Goal: Transaction & Acquisition: Obtain resource

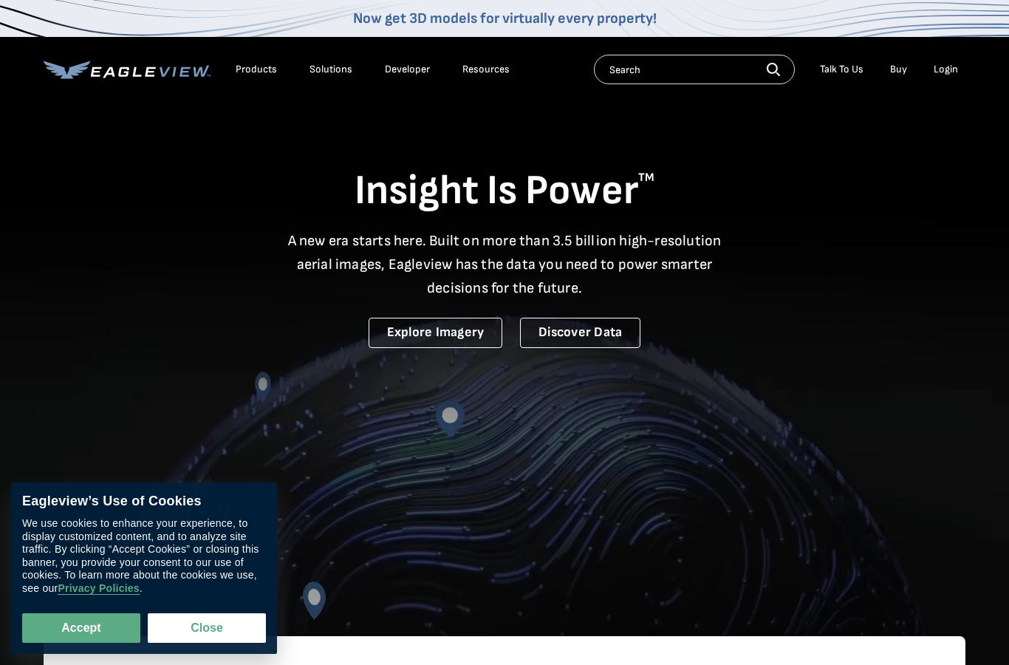
click at [950, 72] on div "Login" at bounding box center [945, 69] width 24 height 13
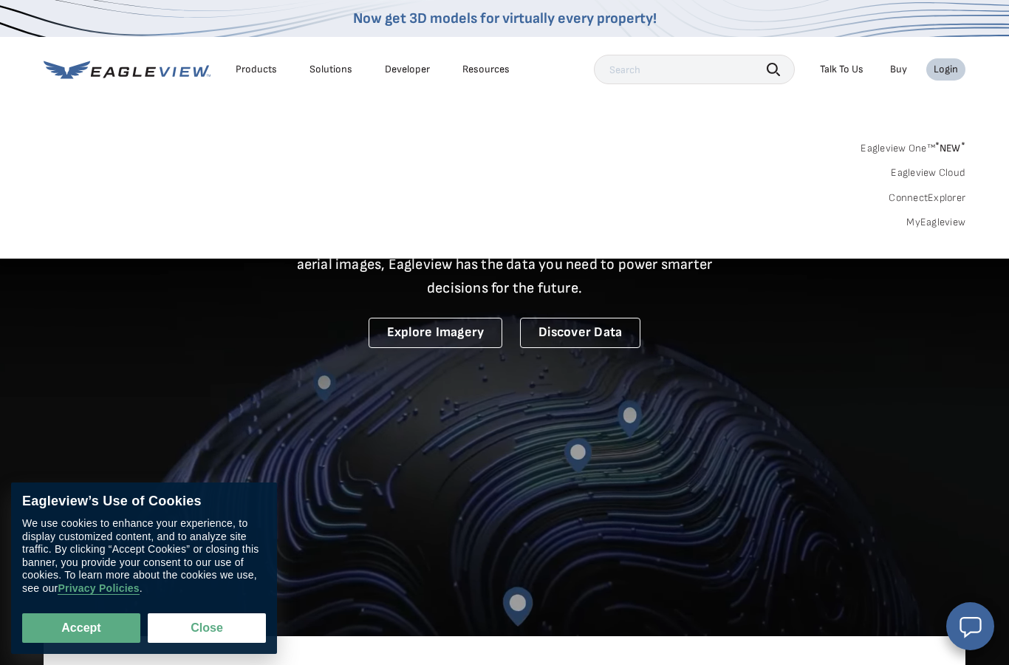
click at [944, 227] on link "MyEagleview" at bounding box center [935, 222] width 59 height 13
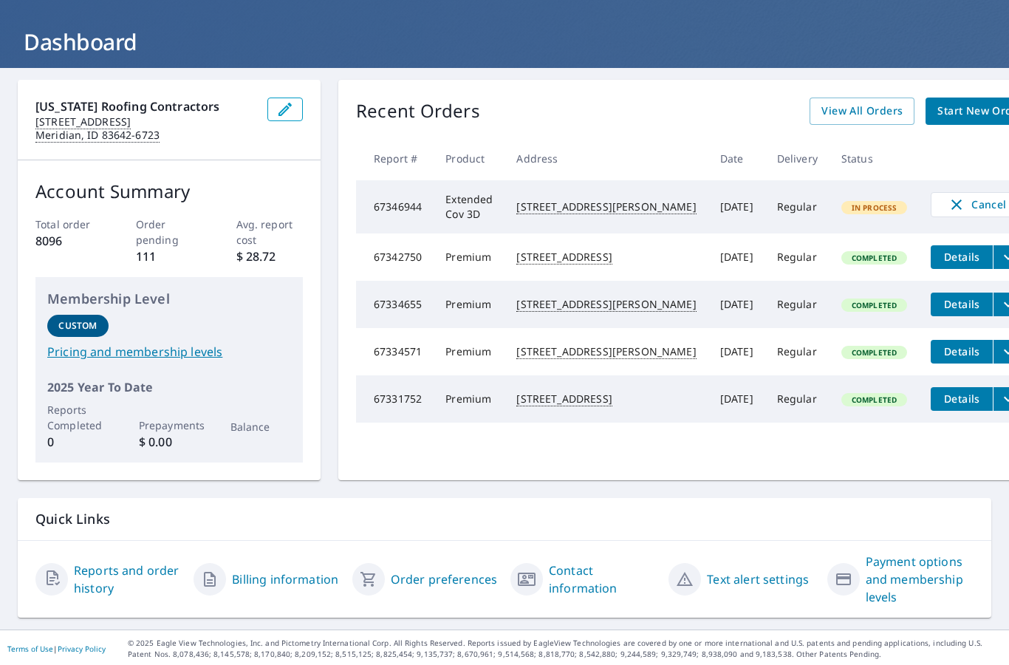
scroll to position [68, 0]
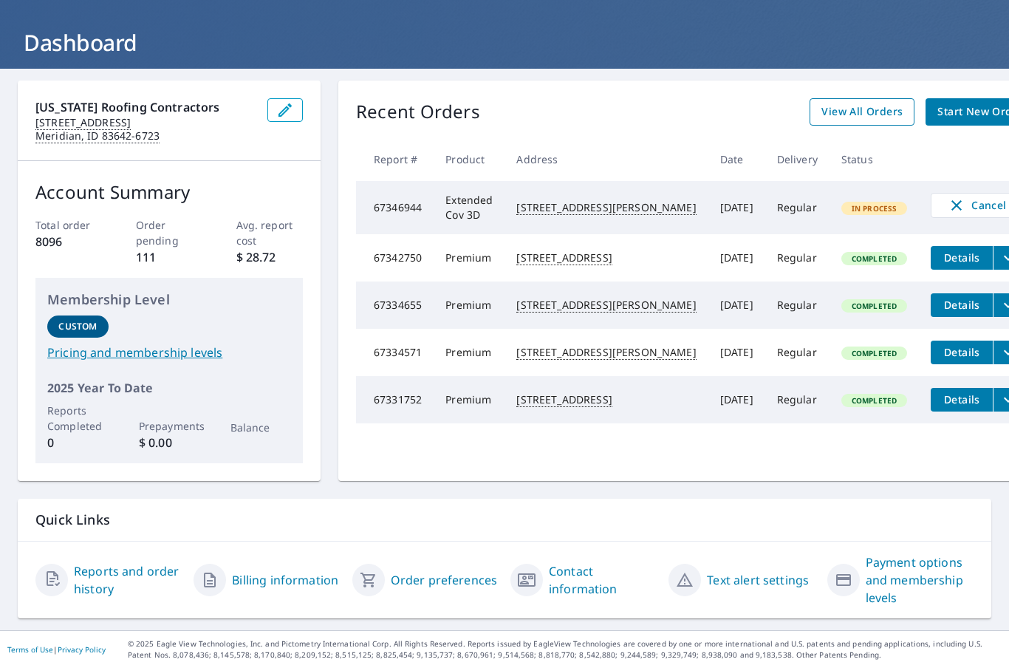
click at [821, 110] on span "View All Orders" at bounding box center [861, 112] width 81 height 18
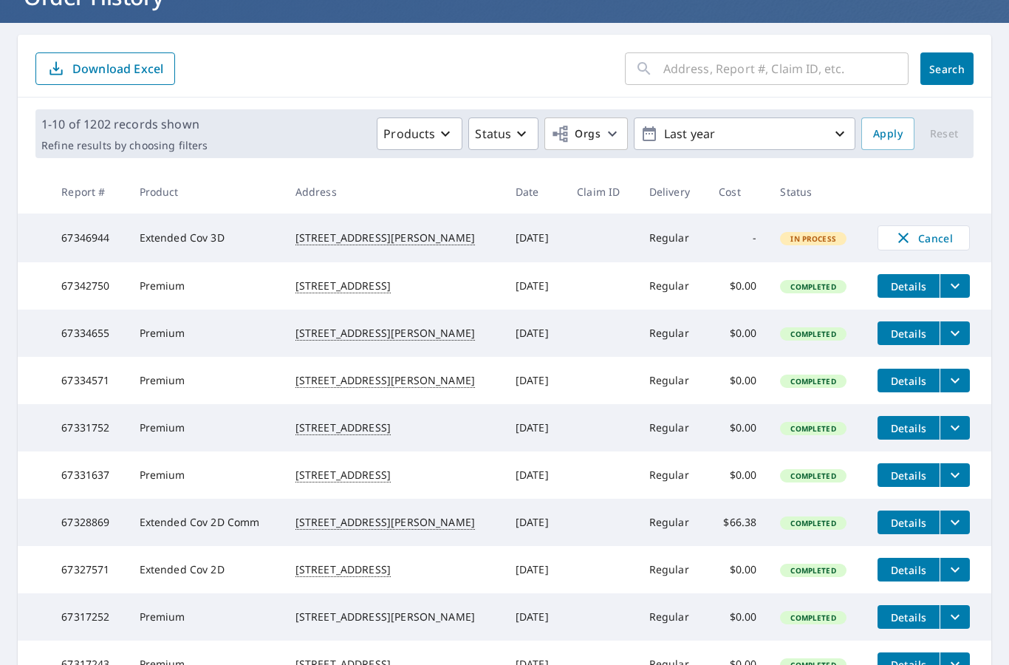
scroll to position [115, 0]
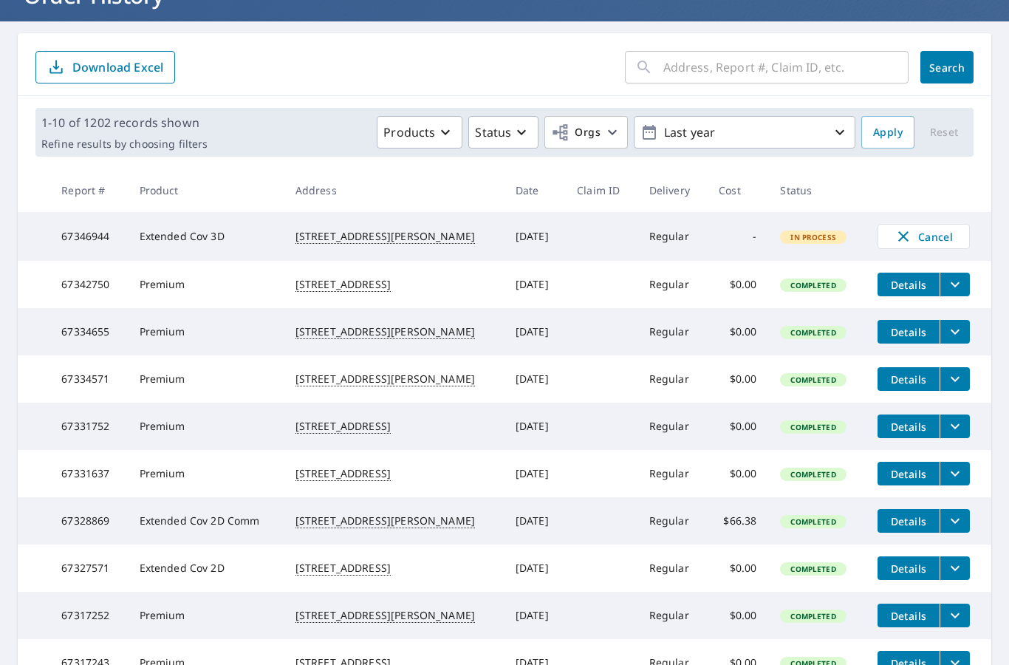
click at [966, 532] on button "filesDropdownBtn-67328869" at bounding box center [954, 521] width 30 height 24
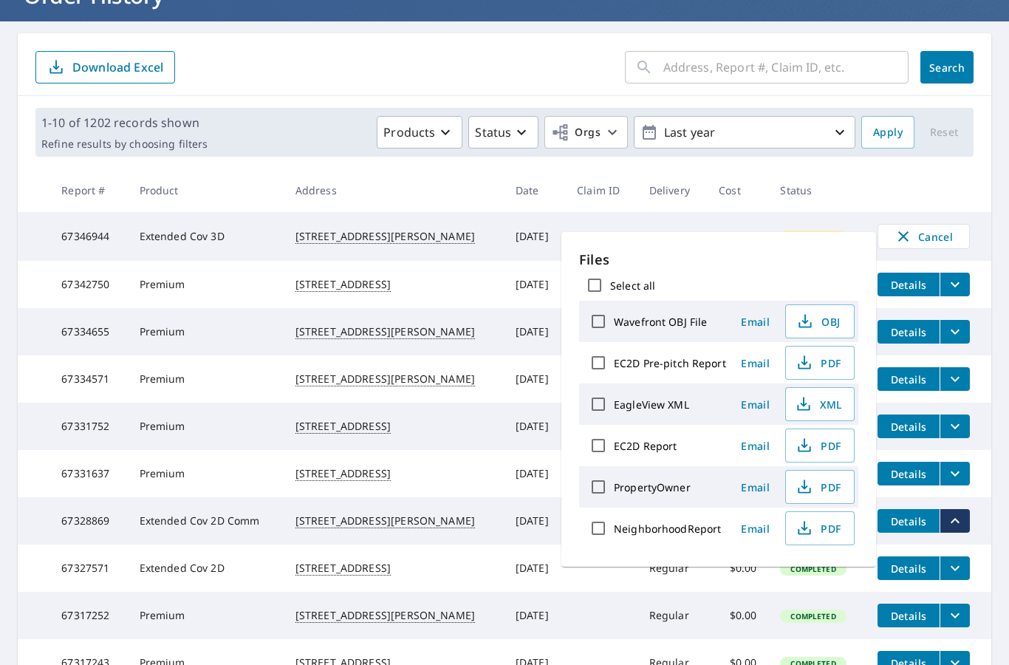
click at [958, 529] on icon "filesDropdownBtn-67328869" at bounding box center [955, 521] width 18 height 18
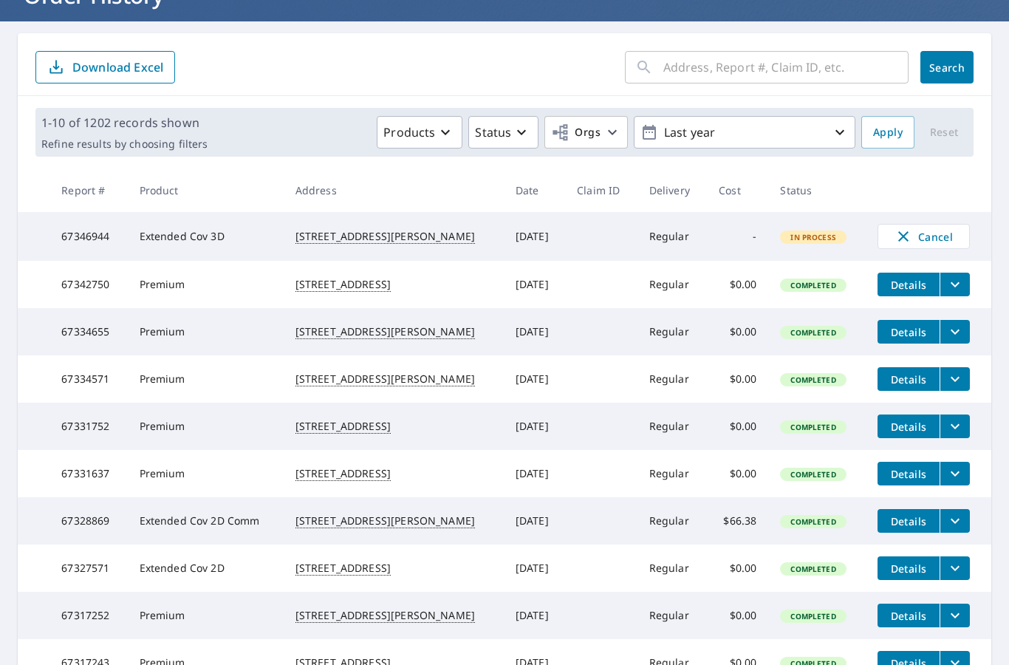
click at [520, 544] on td "Sep 08, 2025" at bounding box center [534, 520] width 61 height 47
click at [810, 526] on span "Completed" at bounding box center [812, 521] width 63 height 10
click at [221, 544] on td "Extended Cov 2D Comm" at bounding box center [206, 520] width 156 height 47
click at [345, 528] on div "1019 3rd Avenue South Payette, ID 83661" at bounding box center [393, 520] width 196 height 15
click at [909, 528] on span "Details" at bounding box center [908, 521] width 44 height 14
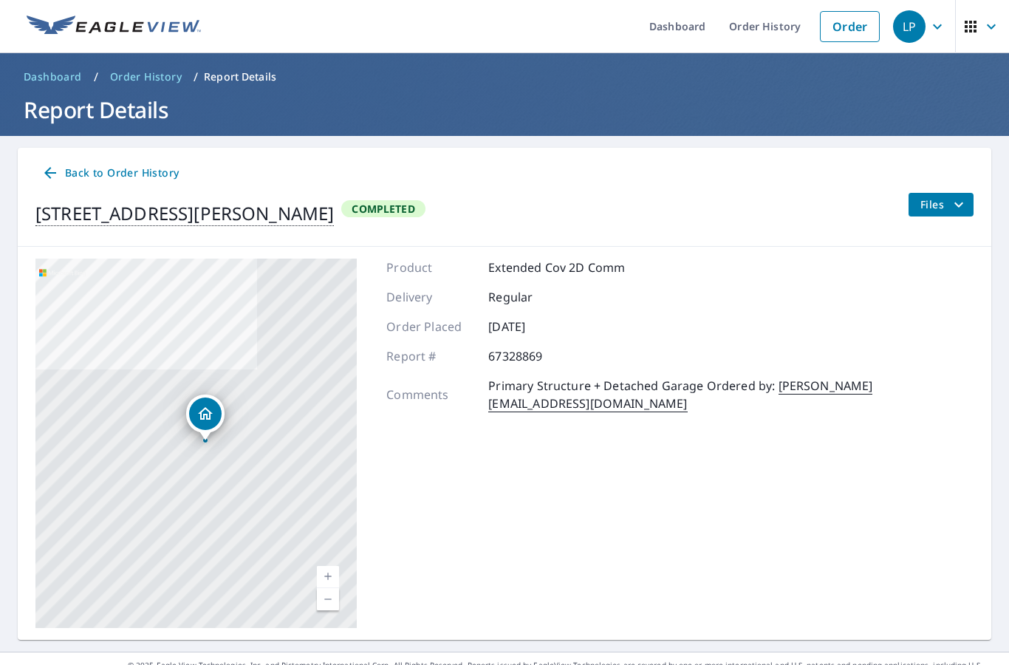
scroll to position [59, 0]
click at [961, 196] on icon "filesDropdownBtn-67328869" at bounding box center [959, 205] width 18 height 18
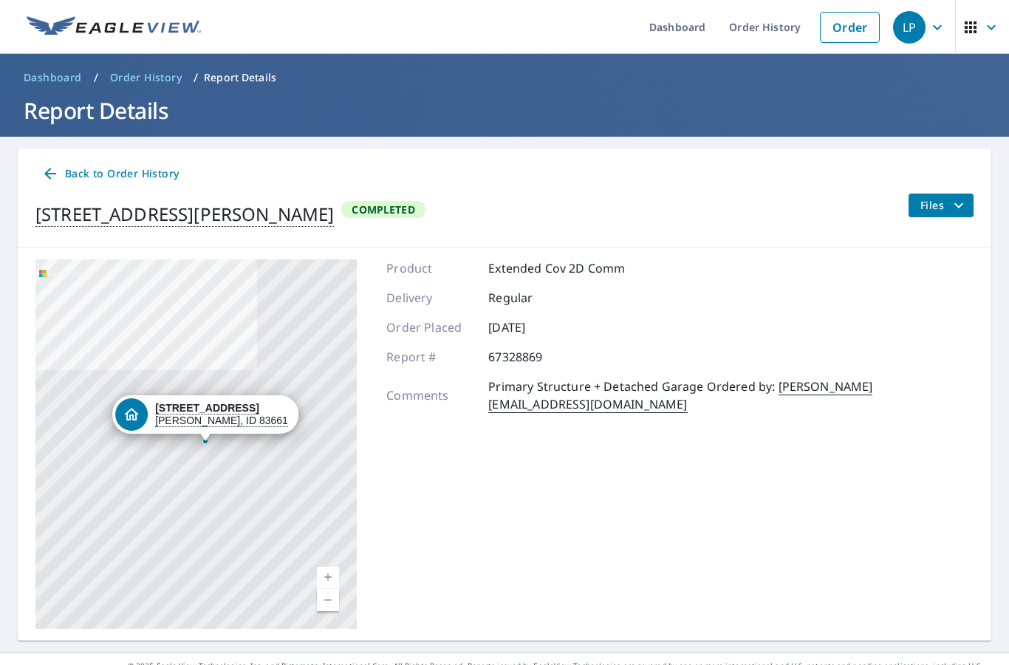
click at [550, 558] on div "Product Extended Cov 2D Comm Delivery Regular Order Placed Sep 08, 2025 Report …" at bounding box center [679, 443] width 587 height 369
click at [647, 424] on div "Product Extended Cov 2D Comm Delivery Regular Order Placed Sep 08, 2025 Report …" at bounding box center [679, 443] width 587 height 369
click at [423, 202] on span "Completed" at bounding box center [383, 209] width 80 height 14
click at [289, 201] on div "1019 3rd Avenue South Payette, ID 83661" at bounding box center [184, 214] width 298 height 27
click at [114, 165] on span "Back to Order History" at bounding box center [109, 174] width 137 height 18
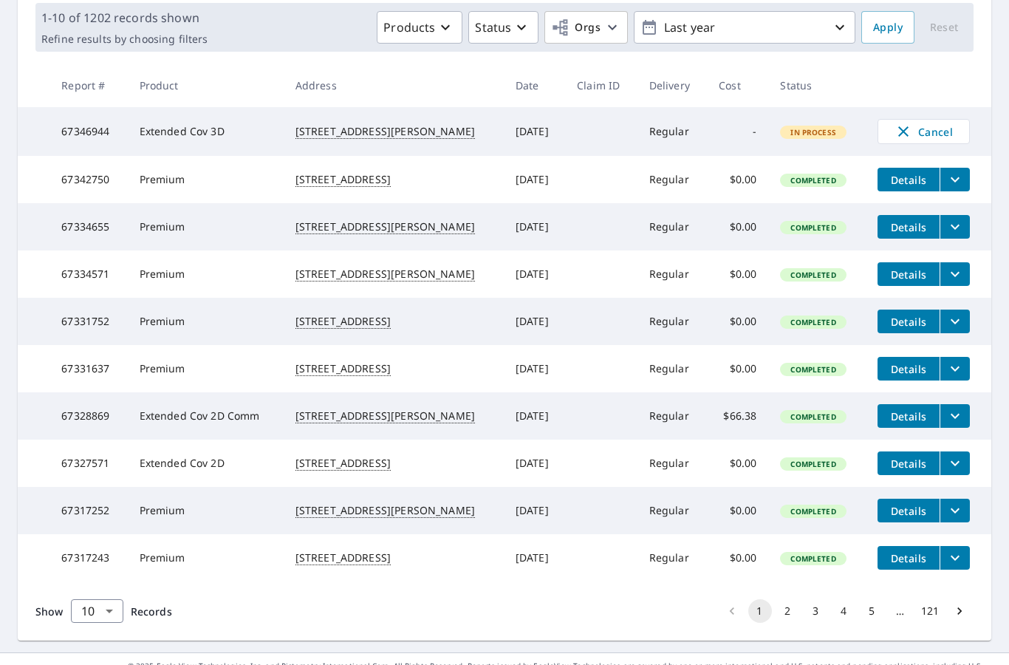
scroll to position [222, 0]
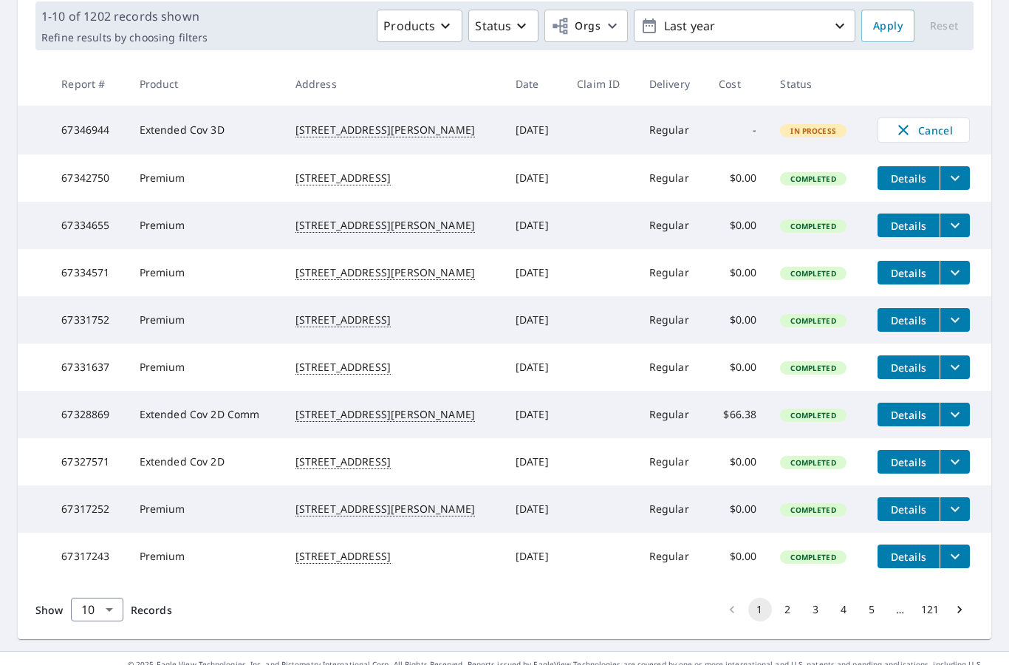
click at [214, 391] on td "Extended Cov 2D Comm" at bounding box center [206, 414] width 156 height 47
click at [953, 412] on icon "filesDropdownBtn-67328869" at bounding box center [954, 414] width 9 height 5
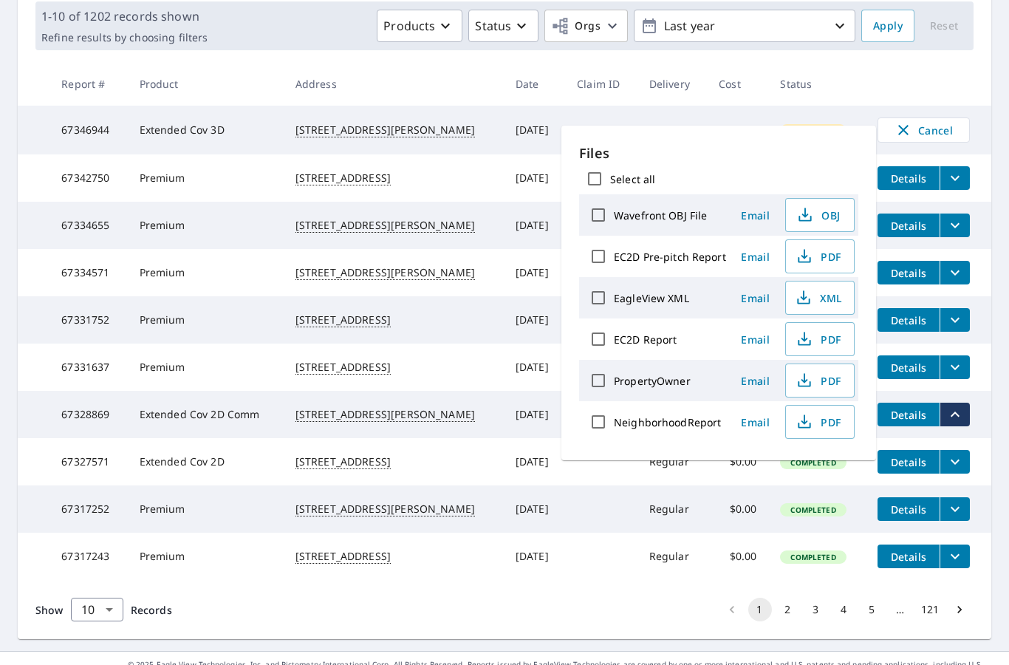
click at [958, 405] on icon "filesDropdownBtn-67328869" at bounding box center [955, 414] width 18 height 18
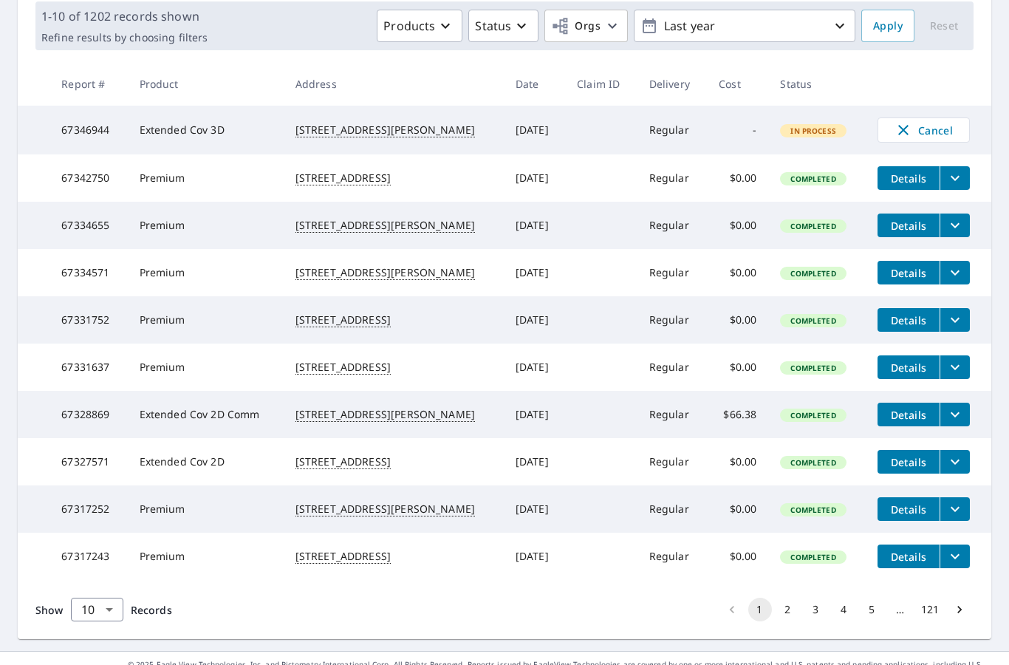
click at [504, 408] on td "Sep 08, 2025" at bounding box center [534, 414] width 61 height 47
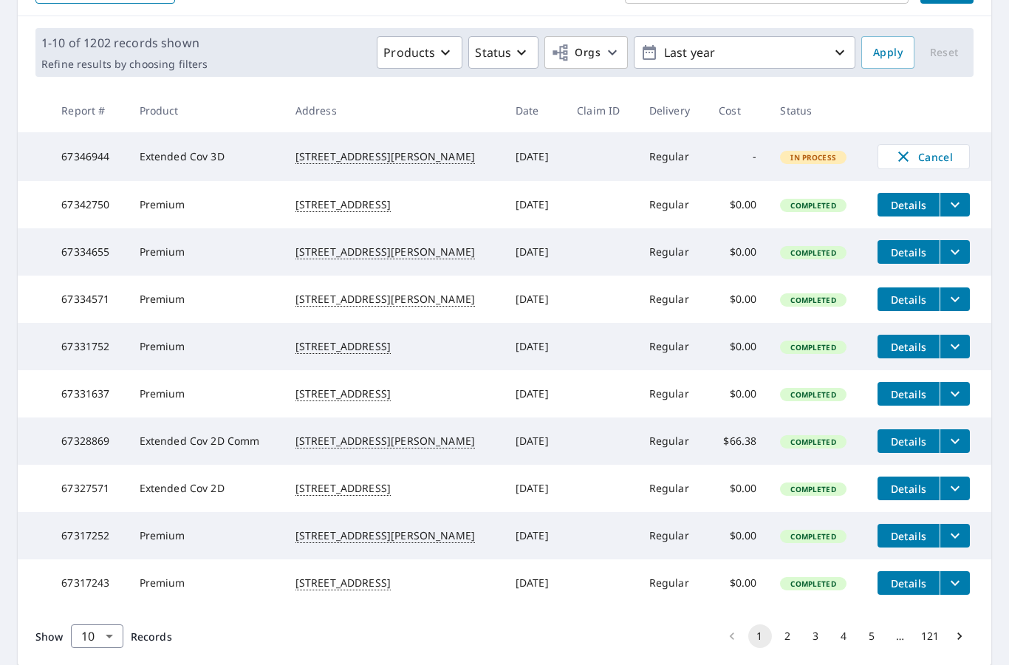
scroll to position [205, 0]
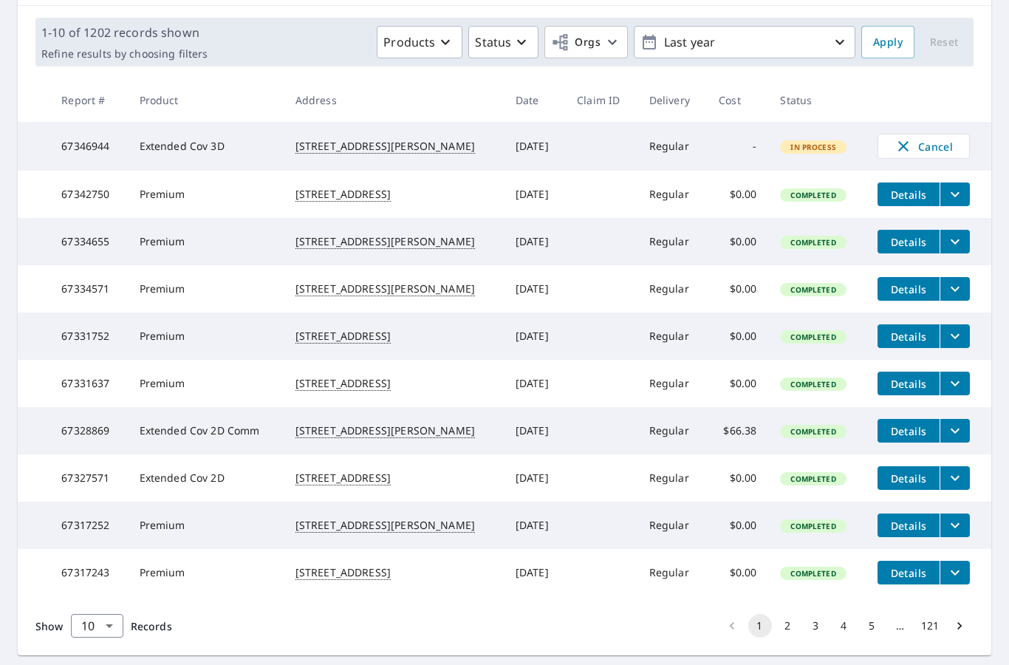
click at [816, 422] on td "Completed" at bounding box center [816, 430] width 97 height 47
click at [808, 426] on span "Completed" at bounding box center [812, 431] width 63 height 10
click at [812, 426] on span "Completed" at bounding box center [812, 431] width 63 height 10
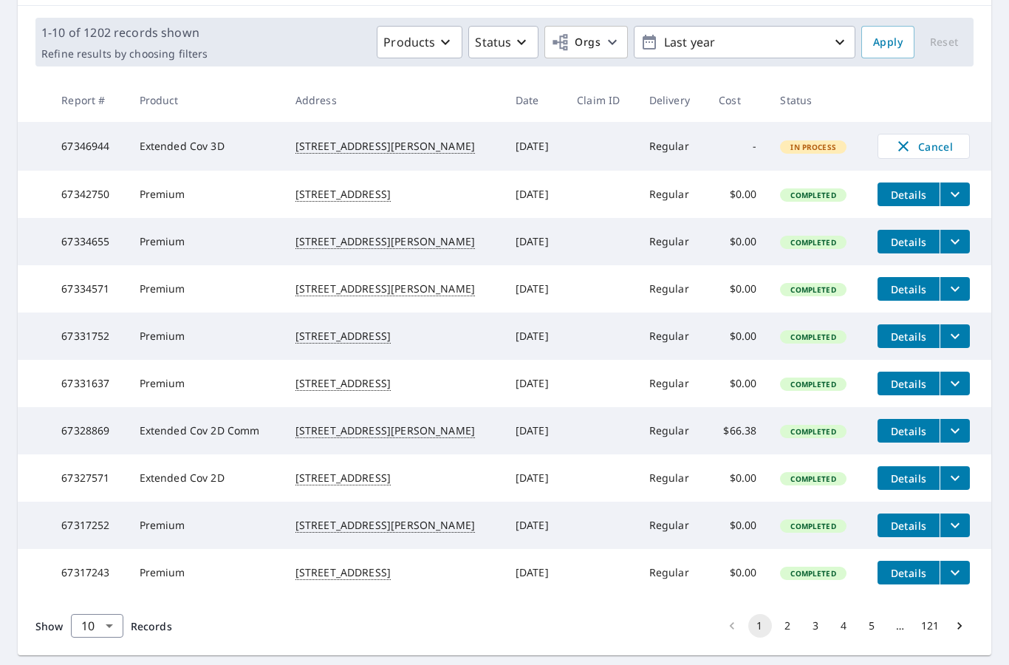
click at [812, 426] on span "Completed" at bounding box center [812, 431] width 63 height 10
click at [799, 426] on span "Completed" at bounding box center [812, 431] width 63 height 10
click at [908, 424] on span "Details" at bounding box center [908, 431] width 44 height 14
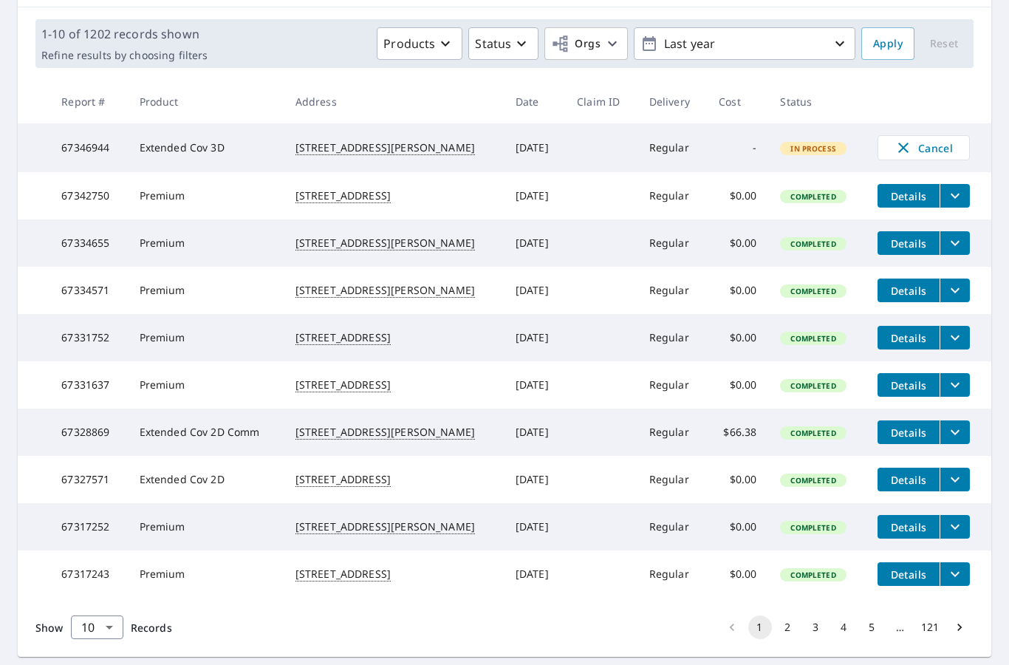
scroll to position [205, 0]
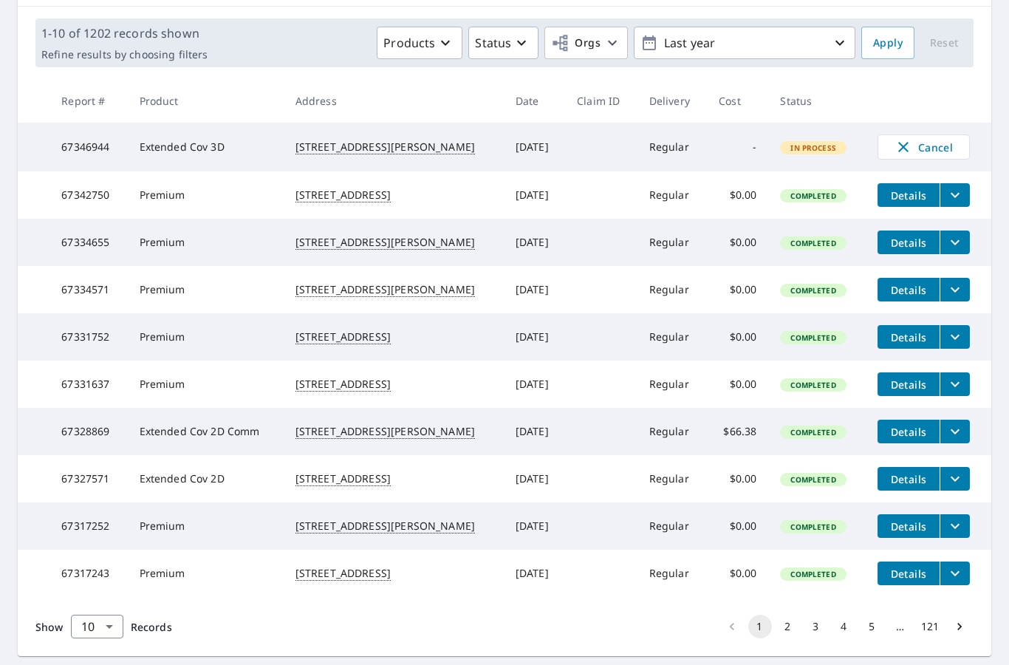
click at [954, 429] on icon "filesDropdownBtn-67328869" at bounding box center [954, 431] width 9 height 5
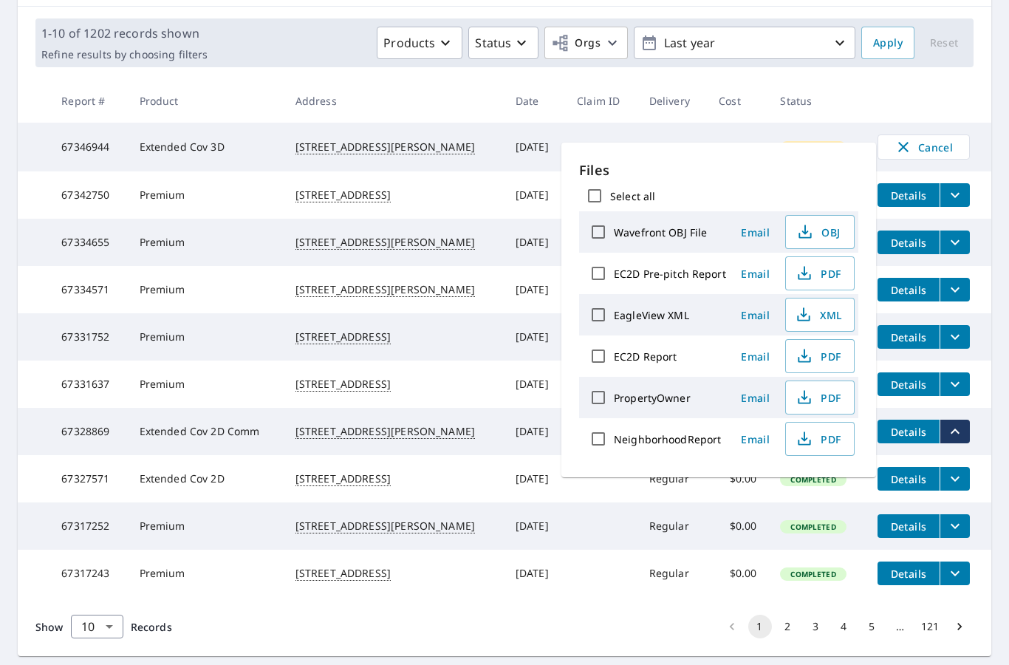
click at [962, 422] on icon "filesDropdownBtn-67328869" at bounding box center [955, 431] width 18 height 18
click at [958, 422] on icon "filesDropdownBtn-67328869" at bounding box center [955, 431] width 18 height 18
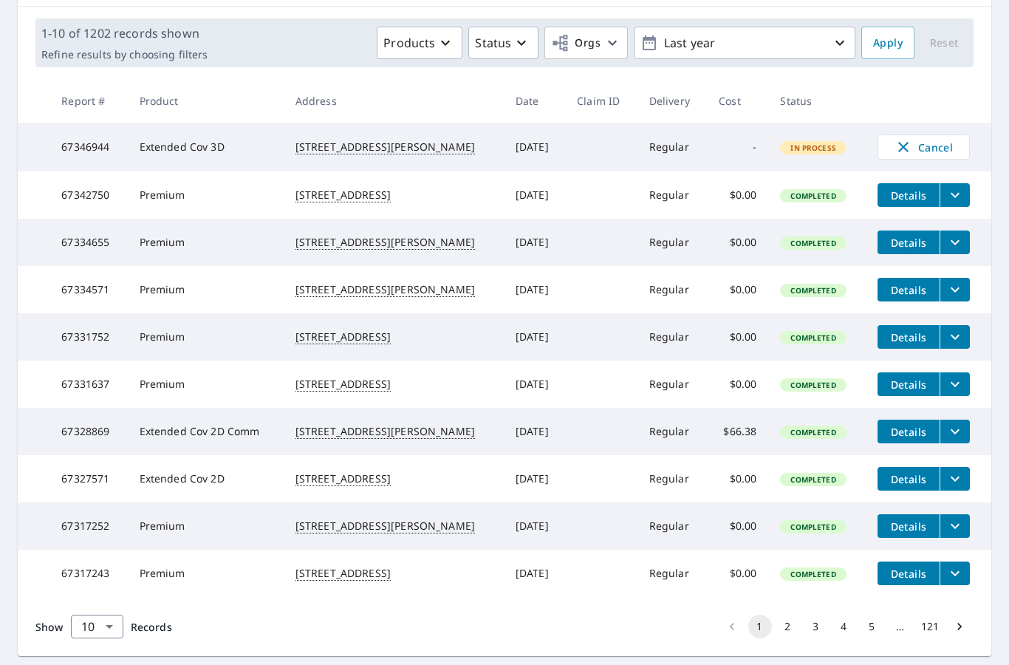
click at [467, 425] on td "1019 3rd Avenue South Payette, ID 83661" at bounding box center [394, 431] width 220 height 47
click at [67, 418] on td "67328869" at bounding box center [88, 431] width 78 height 47
click at [66, 417] on td "67328869" at bounding box center [88, 431] width 78 height 47
click at [813, 427] on span "Completed" at bounding box center [812, 432] width 63 height 10
click at [73, 408] on td "67328869" at bounding box center [88, 431] width 78 height 47
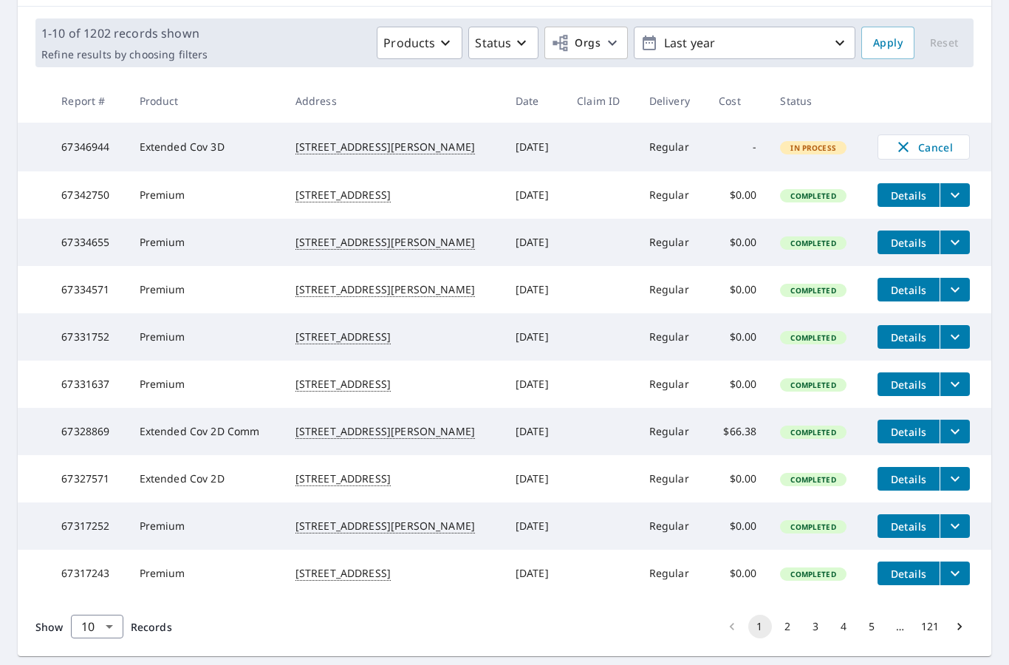
click at [79, 414] on td "67328869" at bounding box center [88, 431] width 78 height 47
click at [958, 422] on icon "filesDropdownBtn-67328869" at bounding box center [955, 431] width 18 height 18
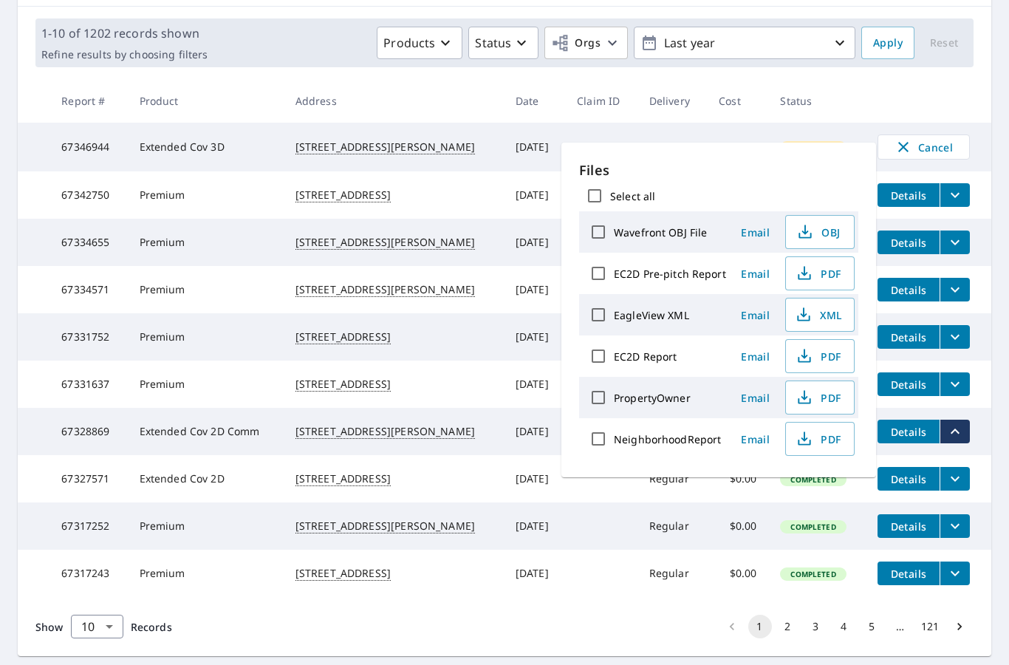
click at [953, 422] on icon "filesDropdownBtn-67328869" at bounding box center [955, 431] width 18 height 18
click at [956, 422] on icon "filesDropdownBtn-67328869" at bounding box center [955, 431] width 18 height 18
click at [504, 411] on td "Sep 08, 2025" at bounding box center [534, 431] width 61 height 47
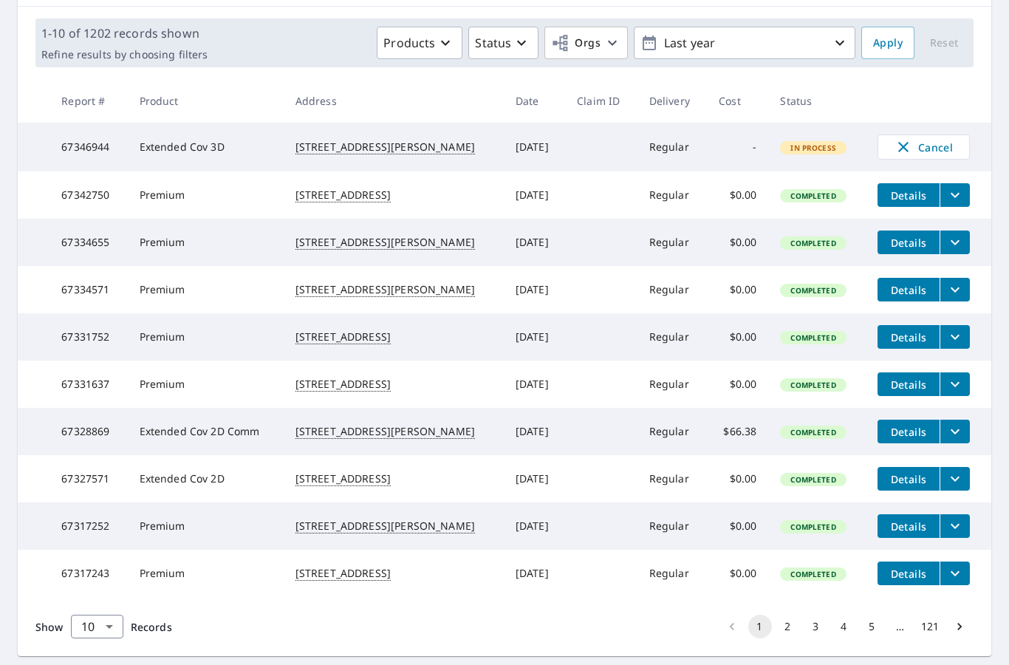
click at [963, 419] on button "filesDropdownBtn-67328869" at bounding box center [954, 431] width 30 height 24
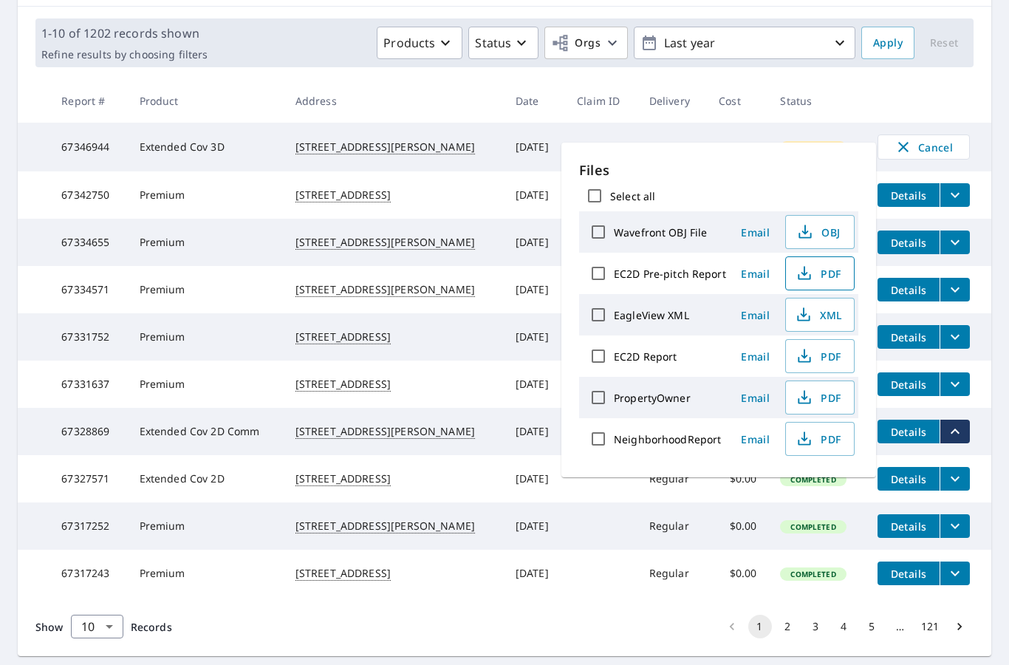
click at [827, 264] on span "PDF" at bounding box center [818, 273] width 47 height 18
